Goal: Task Accomplishment & Management: Manage account settings

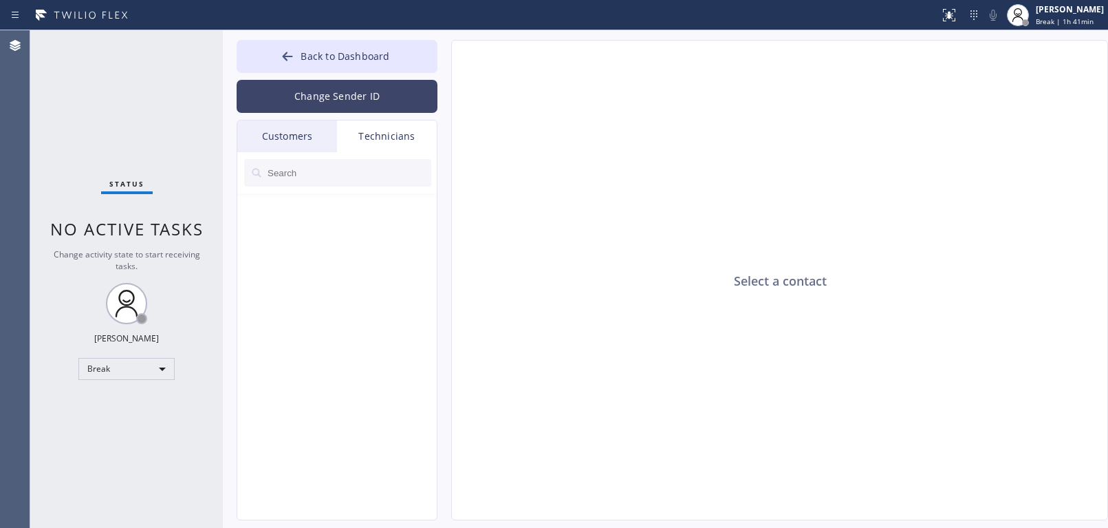
click at [323, 98] on button "Change Sender ID" at bounding box center [337, 96] width 201 height 33
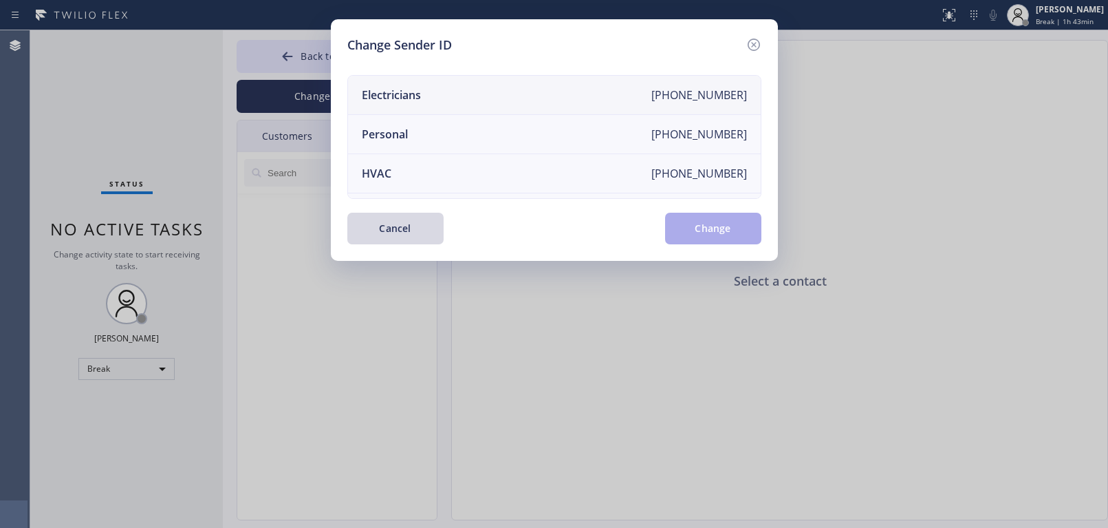
click at [458, 102] on li "Electricians [PHONE_NUMBER]" at bounding box center [554, 95] width 413 height 39
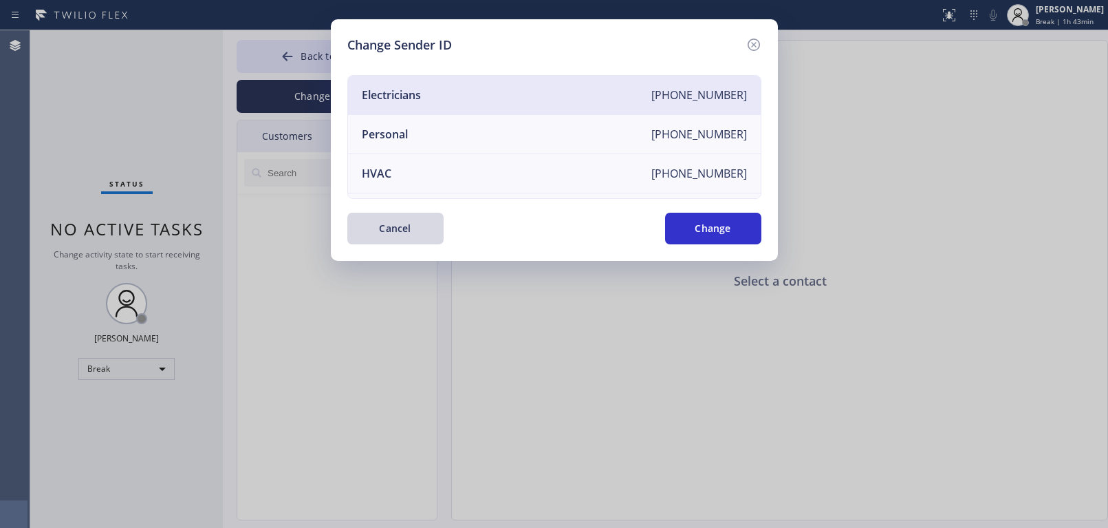
click at [441, 94] on li "Electricians [PHONE_NUMBER]" at bounding box center [554, 95] width 413 height 39
click at [700, 226] on button "Change" at bounding box center [713, 229] width 96 height 32
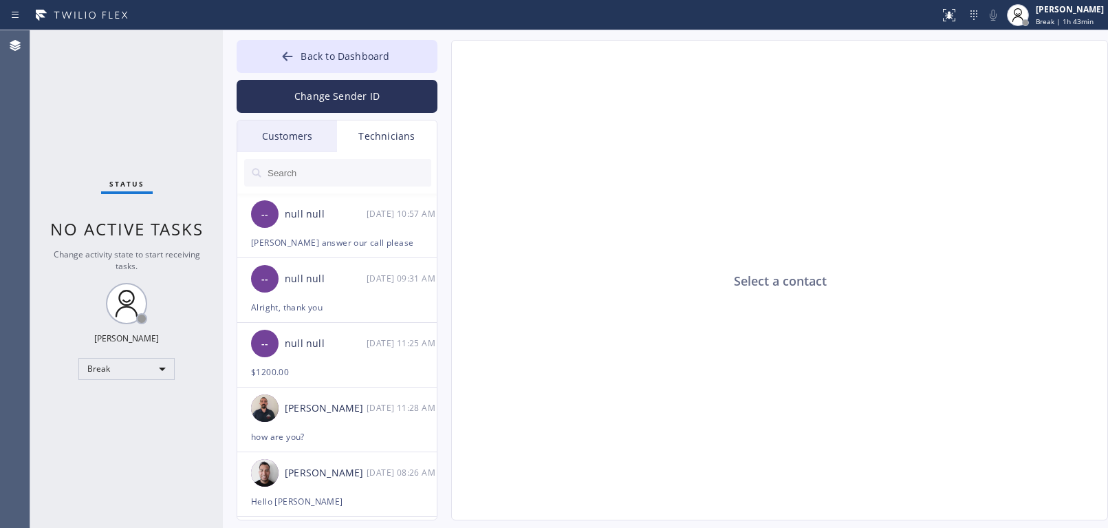
click at [300, 136] on div "Customers" at bounding box center [287, 136] width 100 height 32
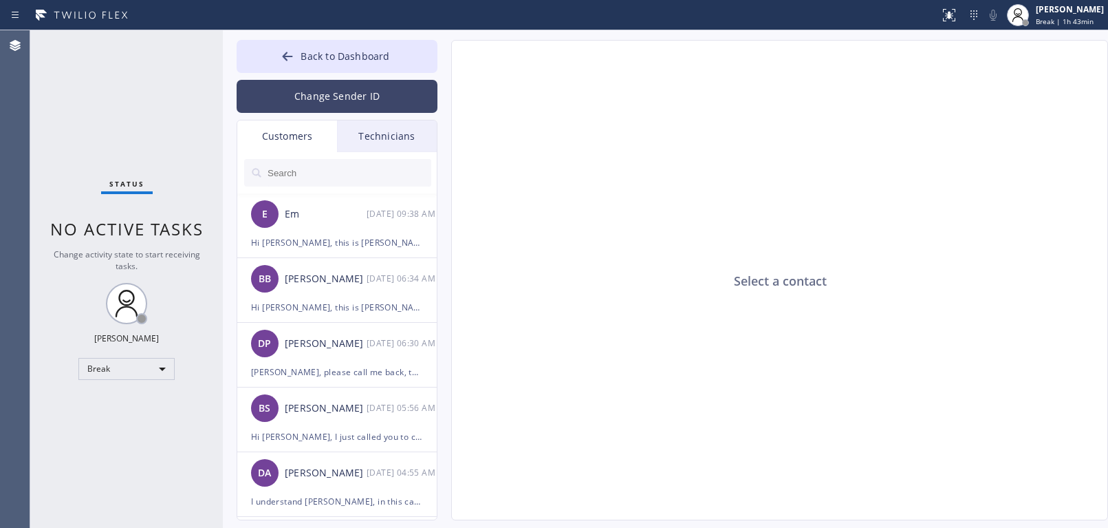
click at [294, 87] on button "Change Sender ID" at bounding box center [337, 96] width 201 height 33
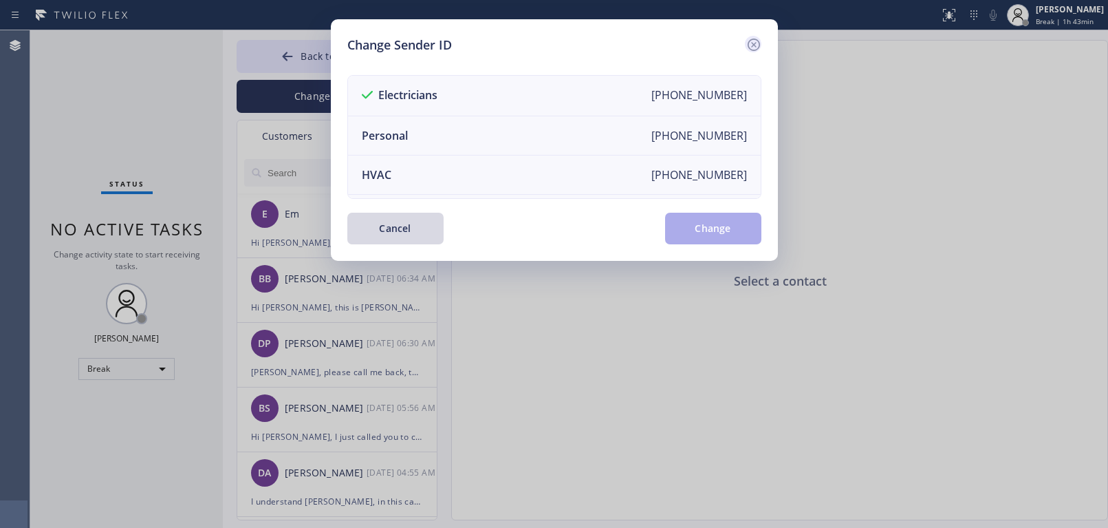
click at [748, 43] on icon at bounding box center [753, 45] width 12 height 12
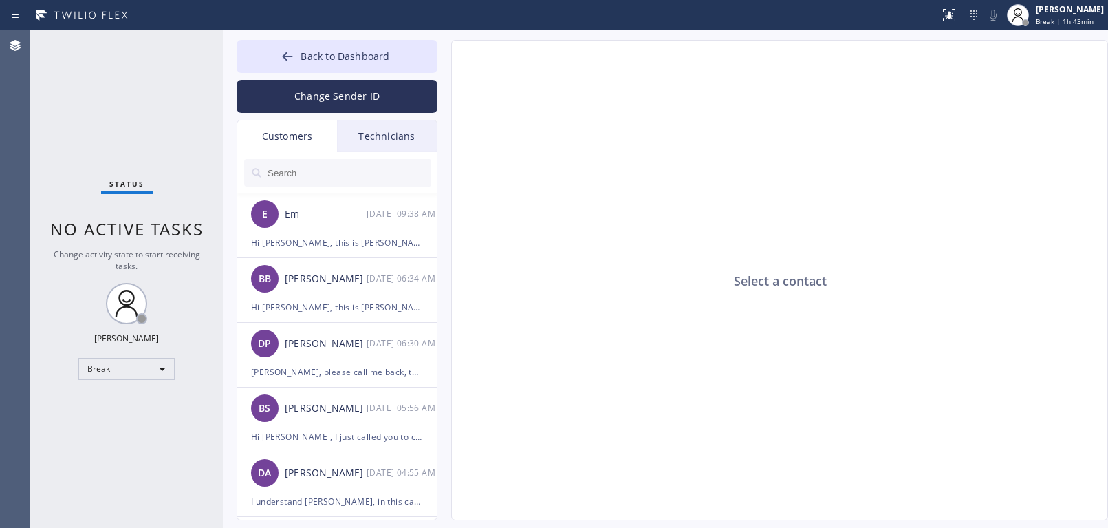
click at [281, 130] on div "Customers" at bounding box center [287, 136] width 100 height 32
click at [285, 135] on div "Customers" at bounding box center [287, 136] width 100 height 32
click at [294, 56] on icon at bounding box center [288, 57] width 14 height 14
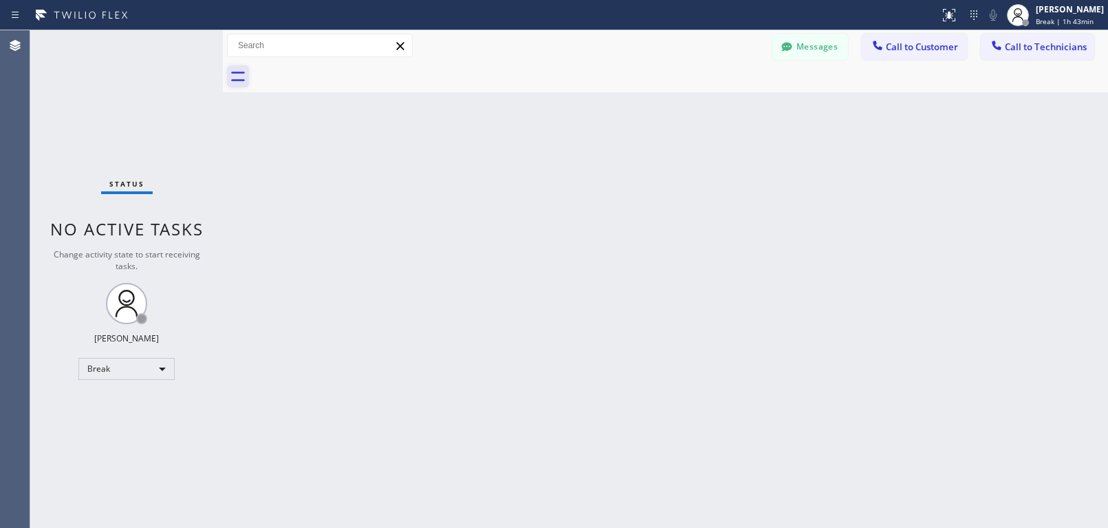
click at [243, 83] on icon at bounding box center [238, 76] width 22 height 22
click at [238, 75] on icon at bounding box center [238, 76] width 22 height 22
click at [237, 74] on icon at bounding box center [238, 76] width 22 height 22
click at [816, 44] on button "Messages" at bounding box center [810, 47] width 76 height 26
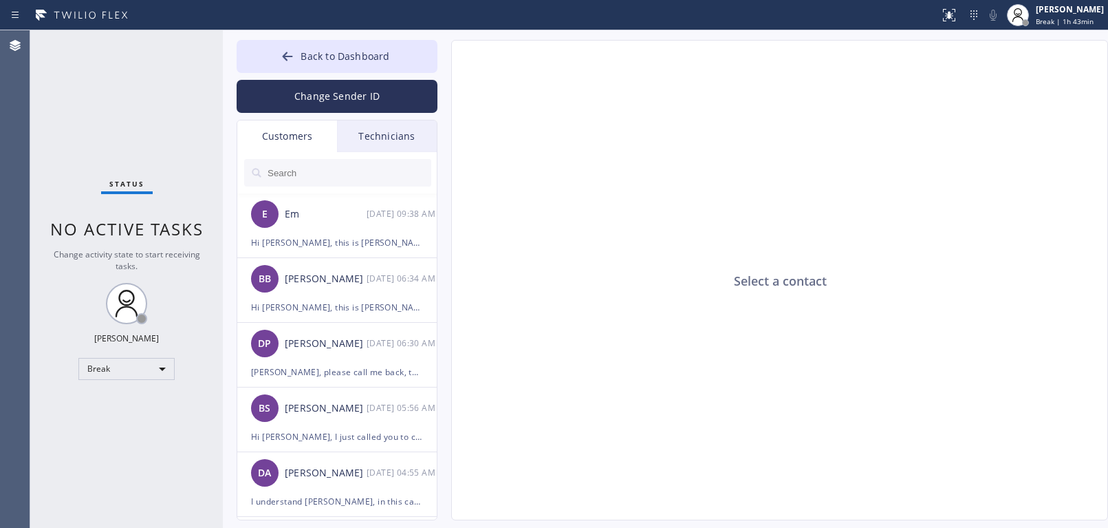
click at [301, 135] on div "Customers" at bounding box center [287, 136] width 100 height 32
click at [323, 91] on button "Change Sender ID" at bounding box center [337, 96] width 201 height 33
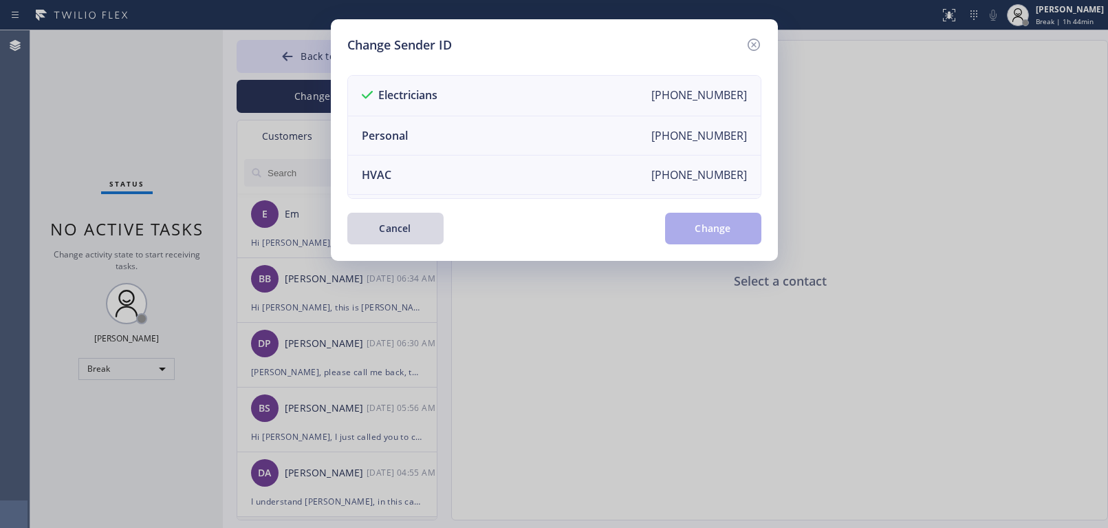
click at [421, 224] on button "Cancel" at bounding box center [395, 229] width 96 height 32
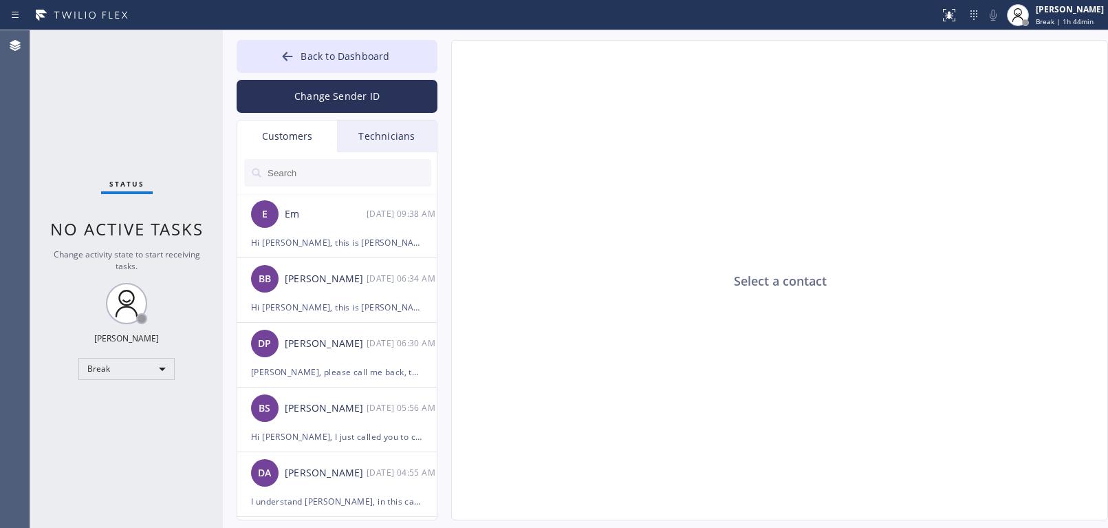
click at [299, 144] on div "Customers" at bounding box center [287, 136] width 100 height 32
click at [288, 144] on div "Customers" at bounding box center [287, 136] width 100 height 32
click at [291, 144] on div "Customers" at bounding box center [287, 136] width 100 height 32
click at [292, 143] on div "Customers" at bounding box center [287, 136] width 100 height 32
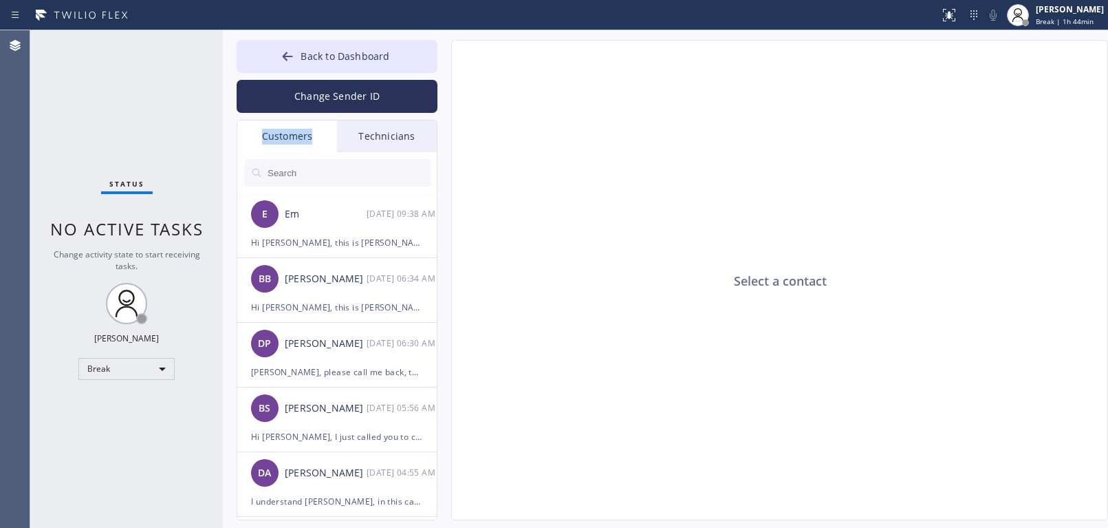
click at [292, 143] on div "Customers" at bounding box center [287, 136] width 100 height 32
click at [284, 140] on div "Customers" at bounding box center [287, 136] width 100 height 32
click at [327, 175] on input "text" at bounding box center [348, 173] width 165 height 28
click at [300, 171] on input "text" at bounding box center [348, 173] width 165 height 28
click at [319, 224] on div "E Em [DATE] 09:38 AM" at bounding box center [337, 213] width 201 height 41
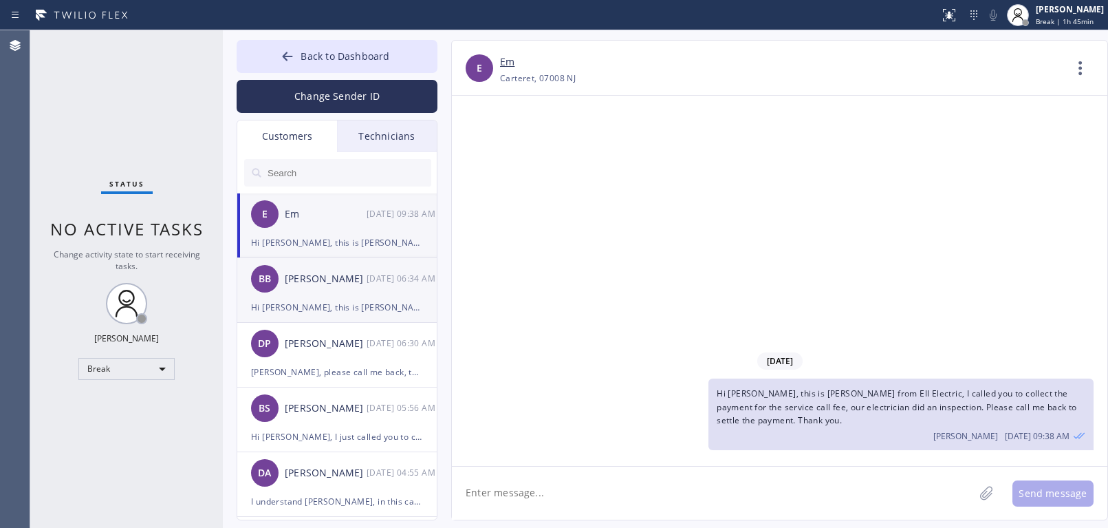
click at [313, 303] on div "Hi [PERSON_NAME], this is [PERSON_NAME] from De [PERSON_NAME] Van Nest Electric…" at bounding box center [337, 307] width 172 height 16
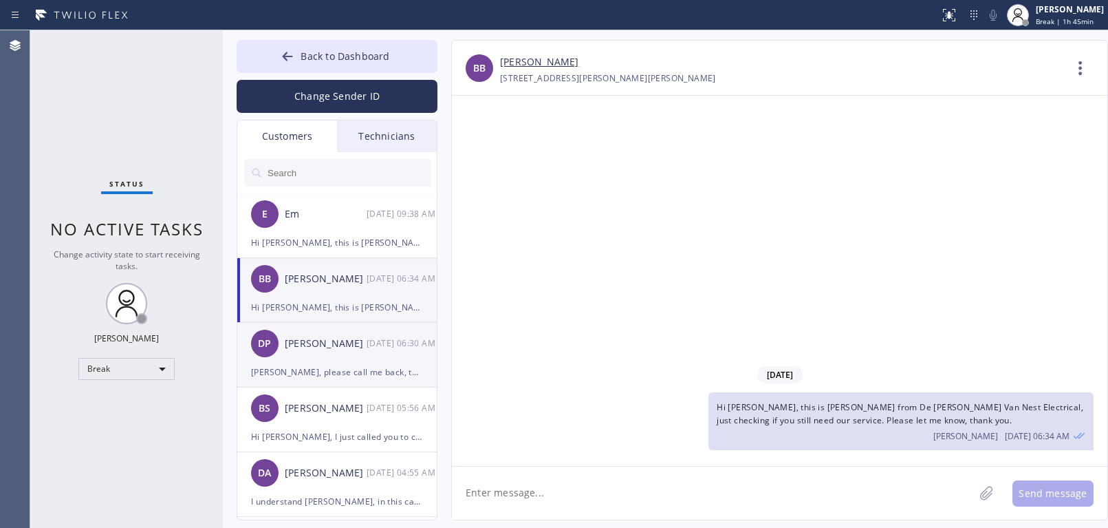
click at [314, 356] on div "DP [PERSON_NAME] [DATE] 06:30 AM" at bounding box center [337, 343] width 201 height 41
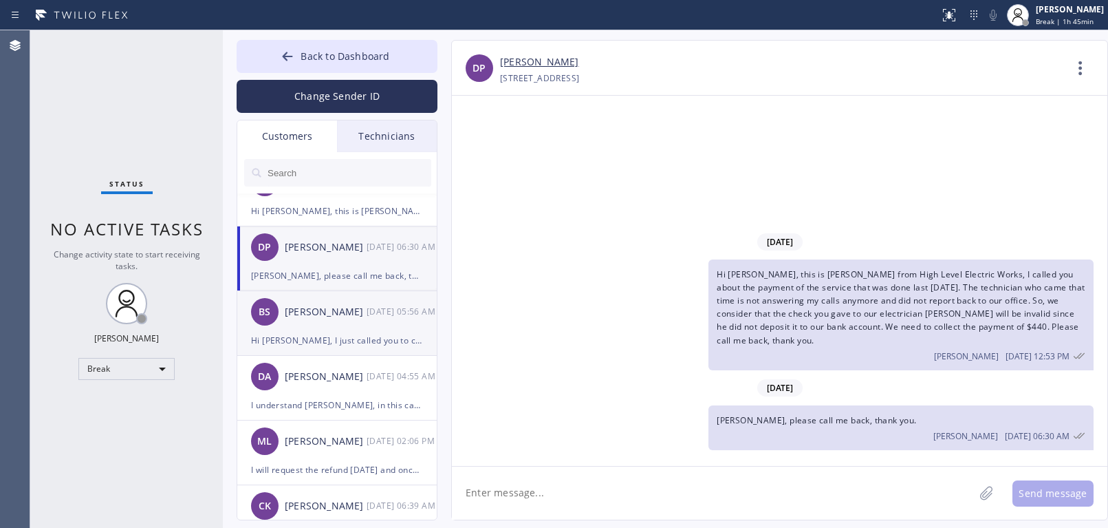
scroll to position [206, 0]
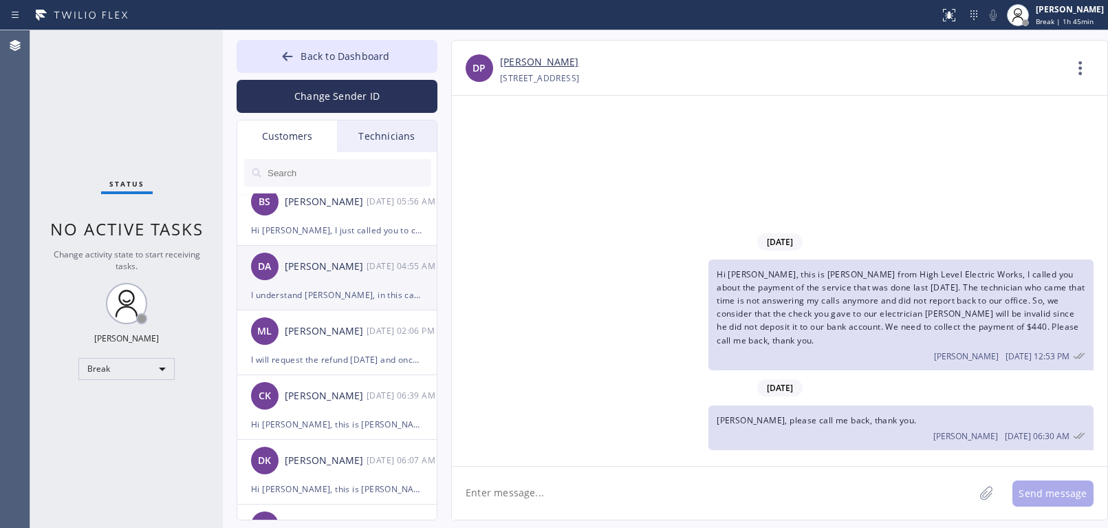
click at [305, 286] on div "DA [PERSON_NAME] [DATE] 04:55 AM" at bounding box center [337, 266] width 201 height 41
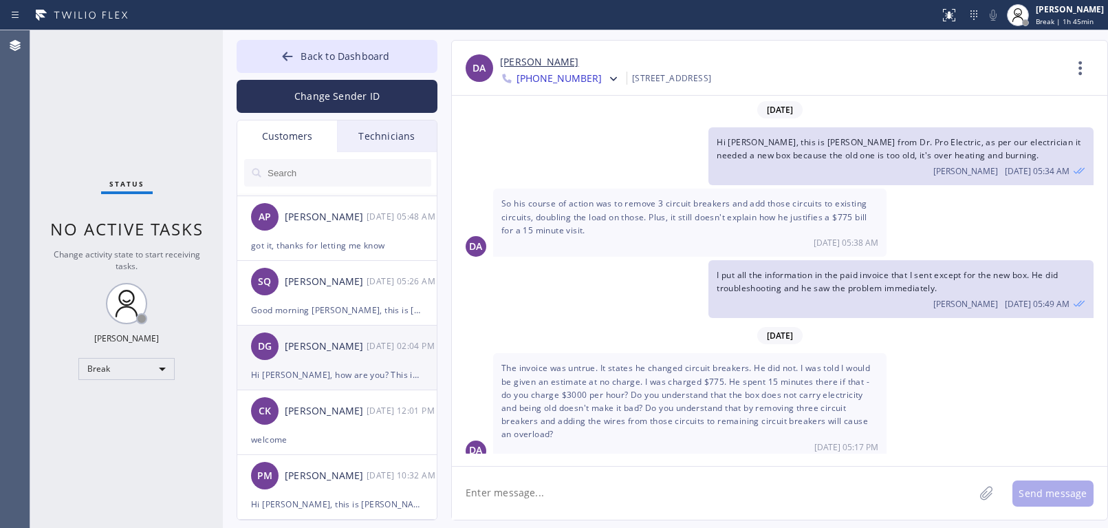
scroll to position [1101, 0]
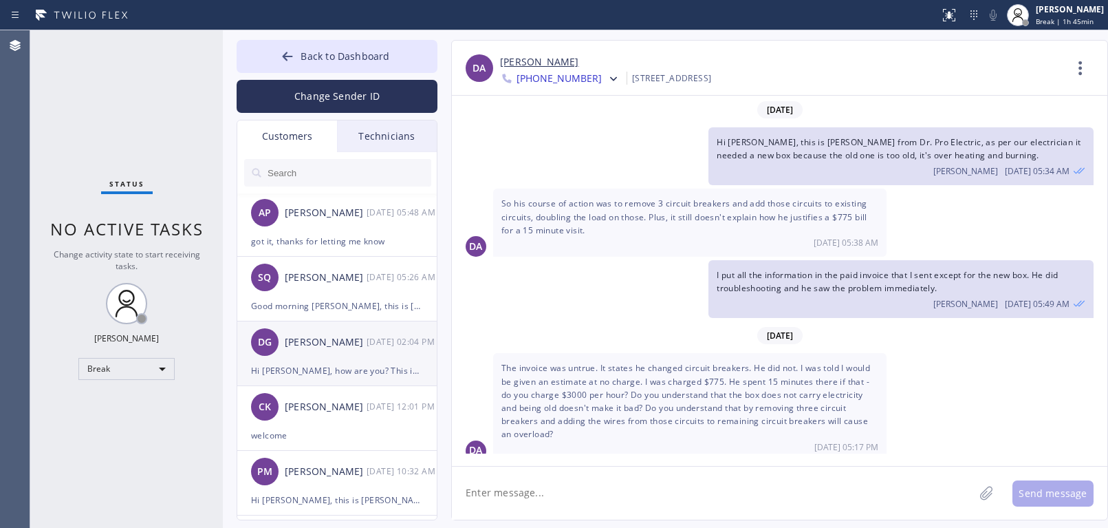
click at [345, 365] on div "Hi [PERSON_NAME], how are you? This is [PERSON_NAME] from Electrical Land, just…" at bounding box center [337, 370] width 172 height 16
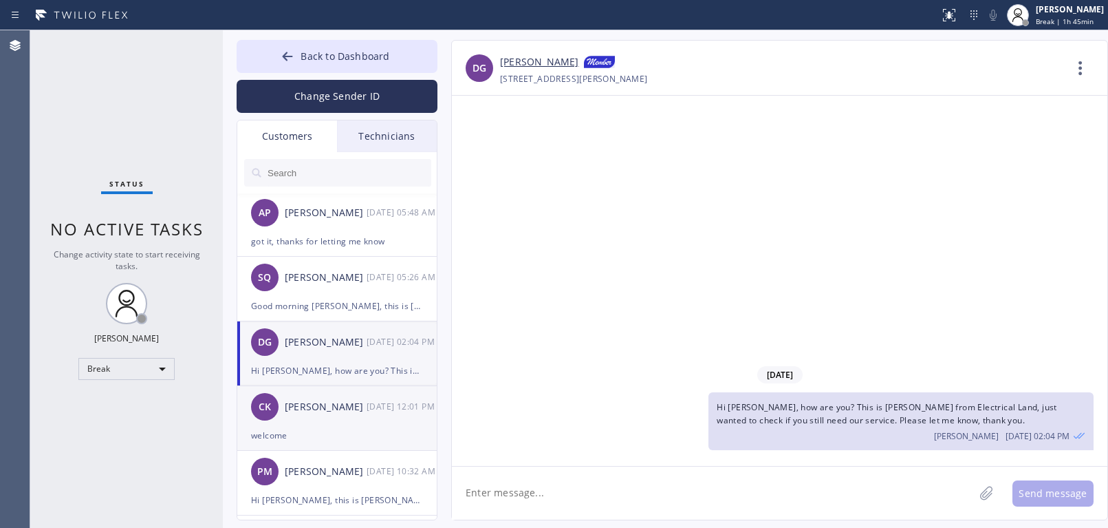
click at [322, 403] on div "[PERSON_NAME]" at bounding box center [326, 407] width 82 height 16
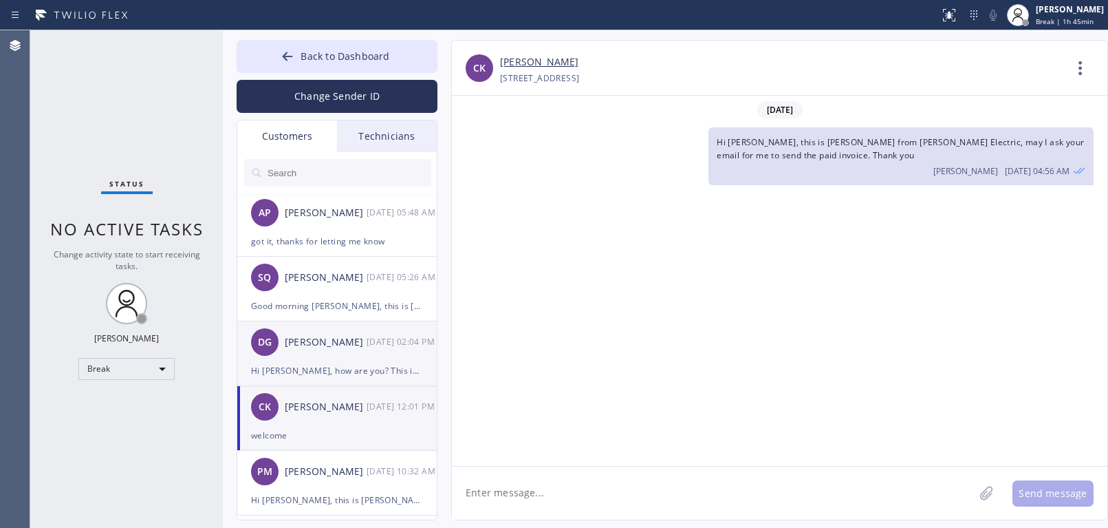
scroll to position [466, 0]
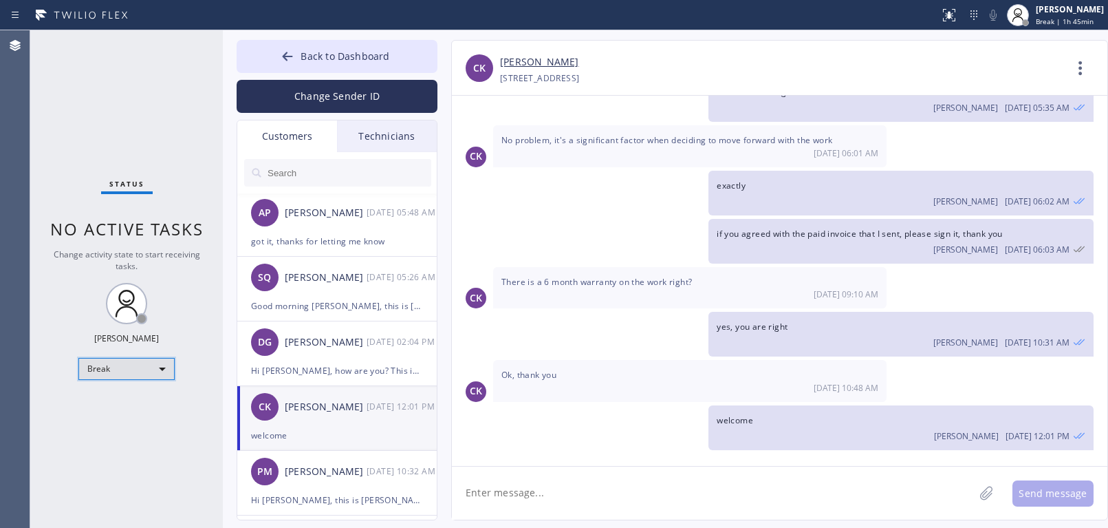
click at [105, 378] on div "Break" at bounding box center [126, 369] width 96 height 22
click at [118, 405] on li "Available" at bounding box center [126, 405] width 94 height 17
click at [133, 368] on div "Break" at bounding box center [126, 369] width 96 height 22
click at [120, 418] on li "Unavailable" at bounding box center [126, 422] width 94 height 17
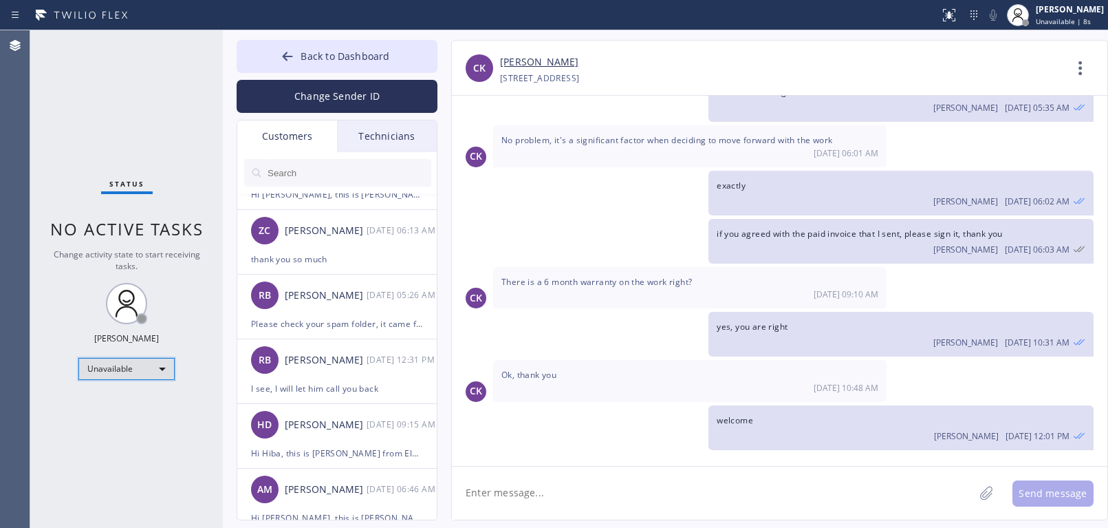
scroll to position [3714, 0]
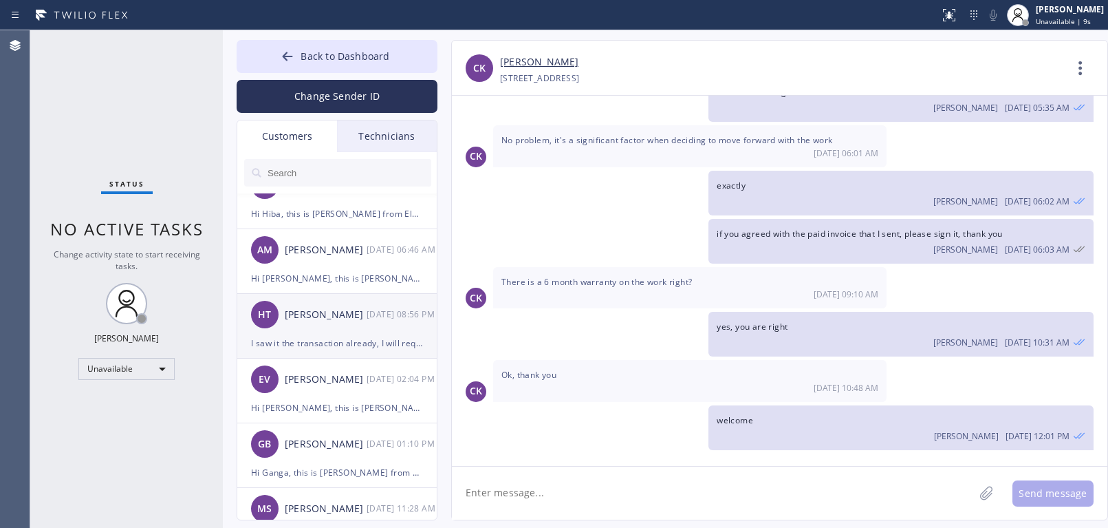
click at [311, 329] on div "HT [PERSON_NAME] [DATE] 08:56 PM" at bounding box center [337, 314] width 201 height 41
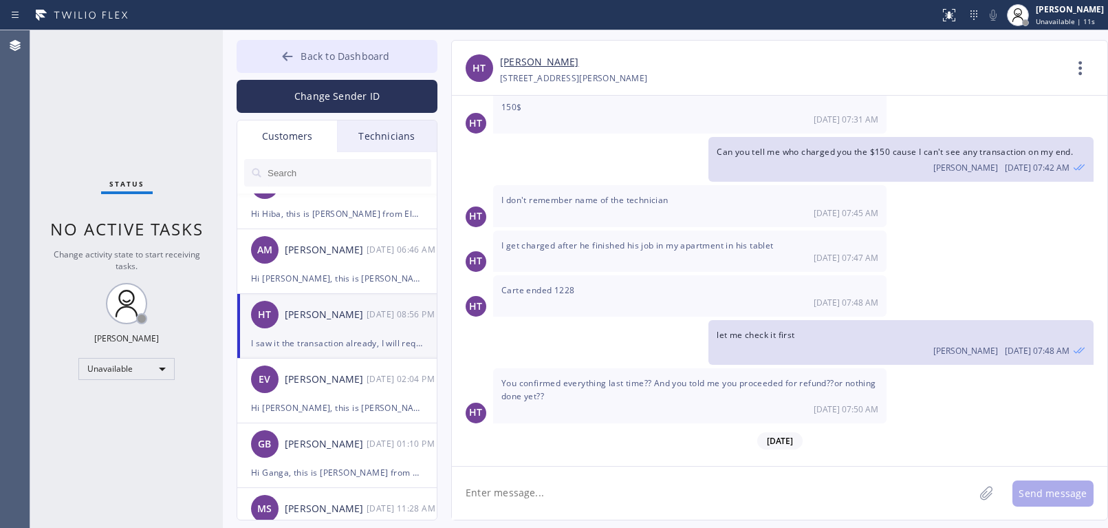
click at [286, 65] on div at bounding box center [287, 58] width 17 height 17
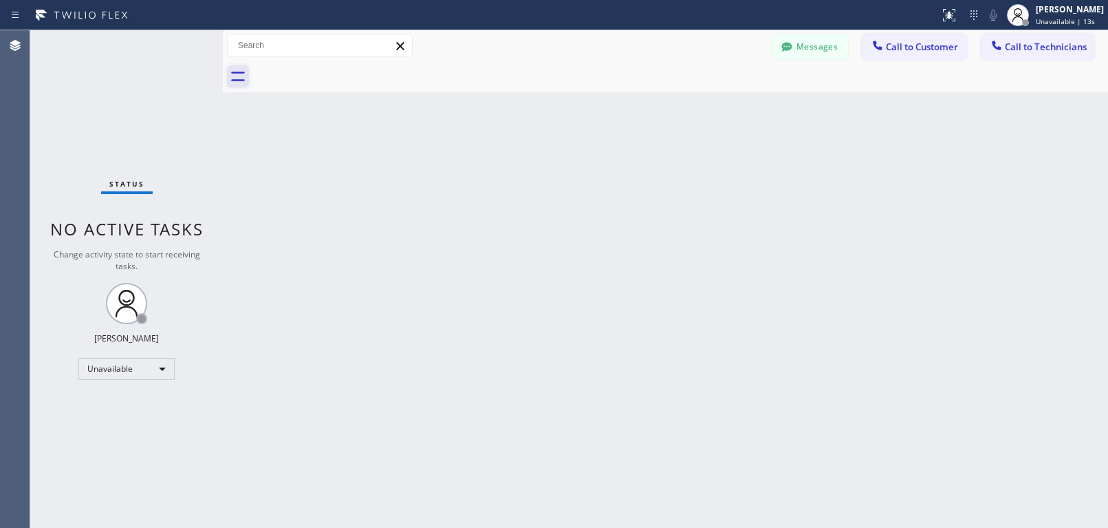
click at [235, 73] on icon at bounding box center [238, 77] width 14 height 10
